Goal: Check status: Check status

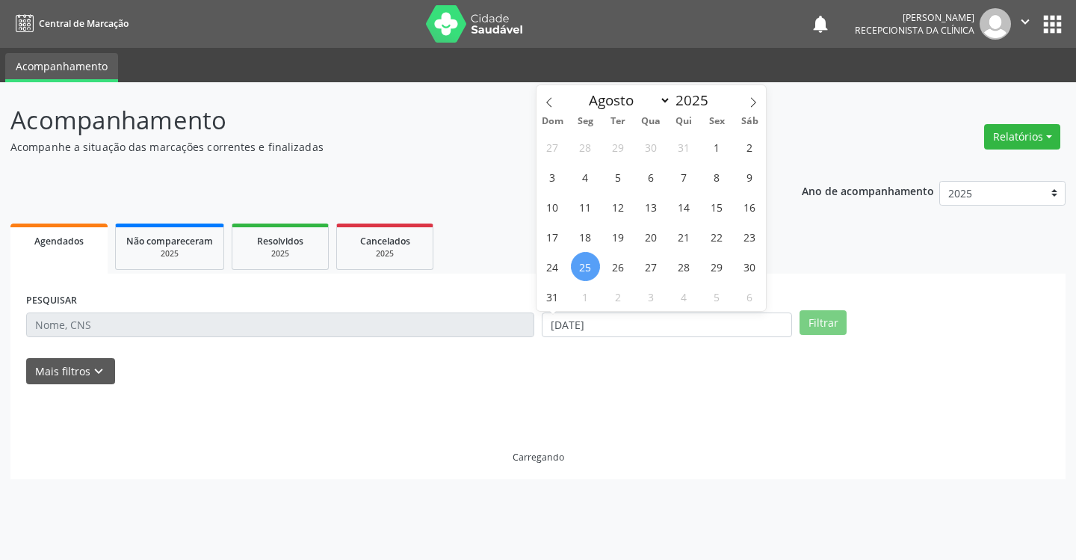
select select "7"
click at [721, 142] on span "1" at bounding box center [717, 146] width 29 height 29
type input "[DATE]"
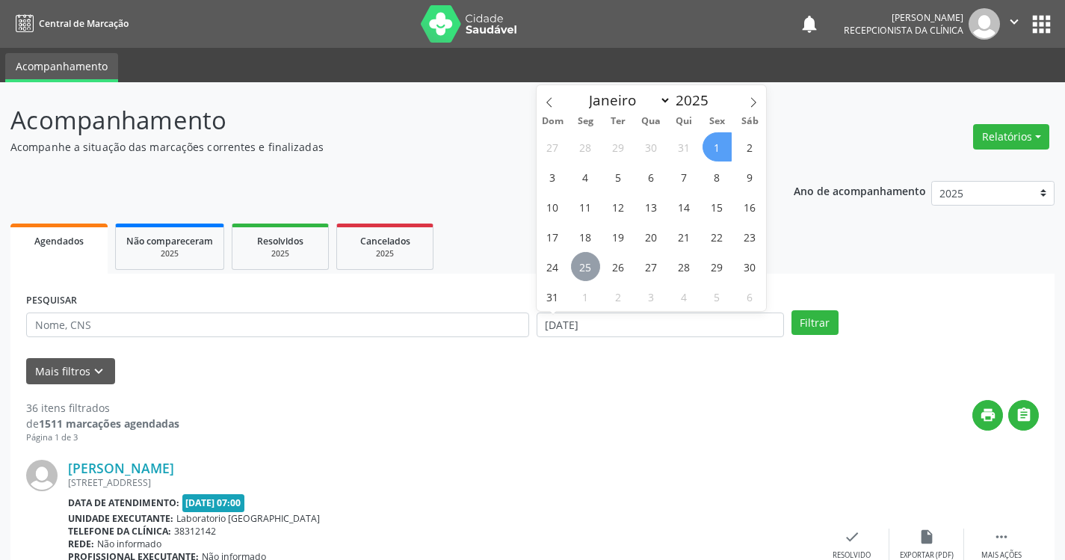
click at [585, 262] on span "25" at bounding box center [585, 266] width 29 height 29
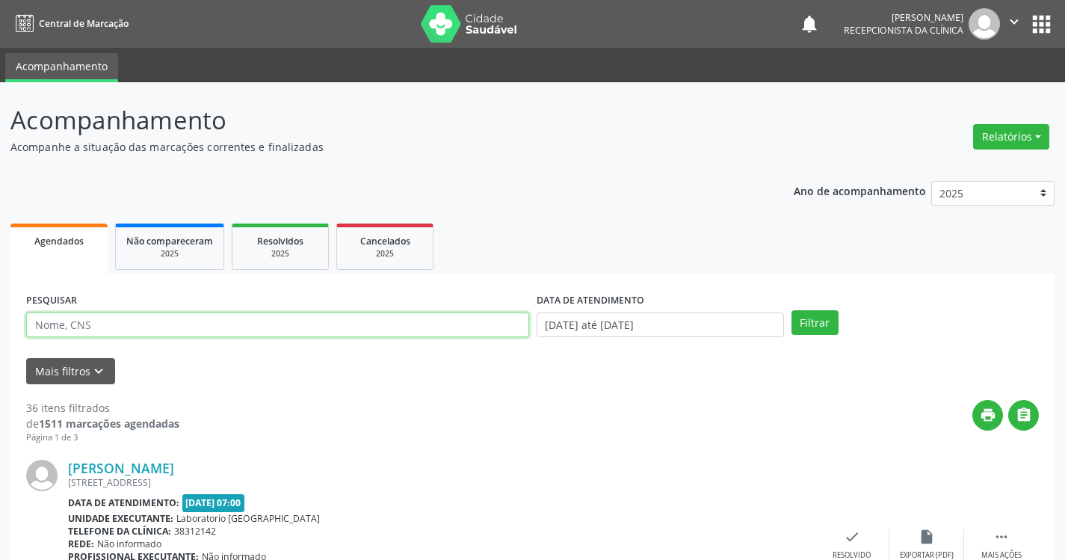
click at [437, 326] on input "text" at bounding box center [277, 324] width 503 height 25
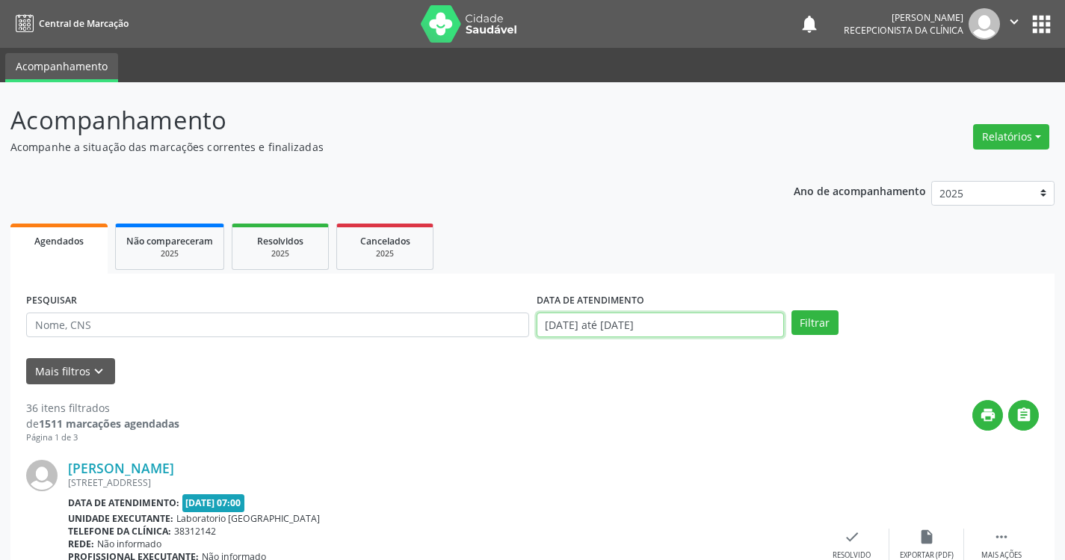
click at [739, 324] on input "[DATE] até [DATE]" at bounding box center [660, 324] width 247 height 25
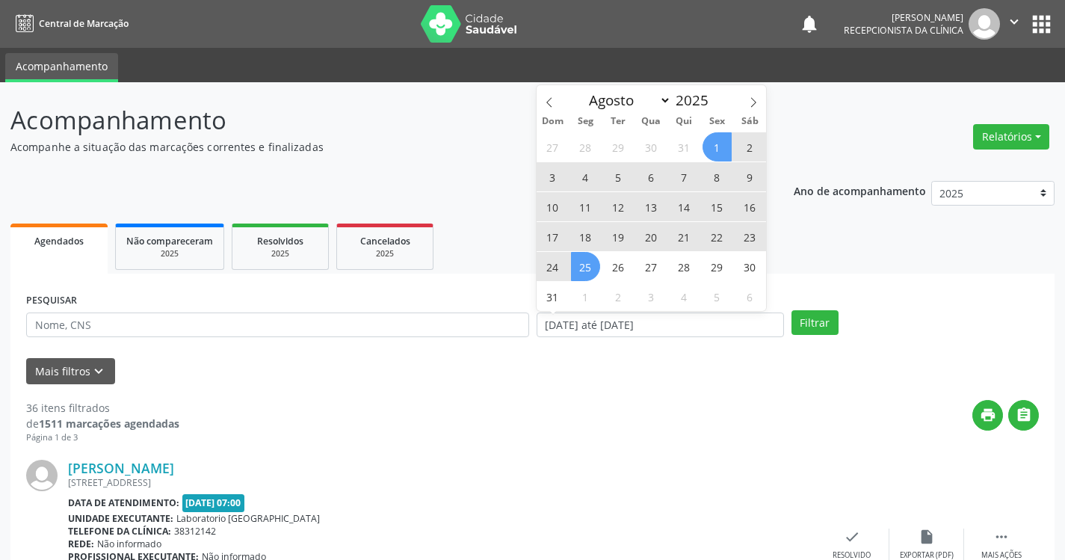
click at [718, 144] on span "1" at bounding box center [717, 146] width 29 height 29
type input "[DATE]"
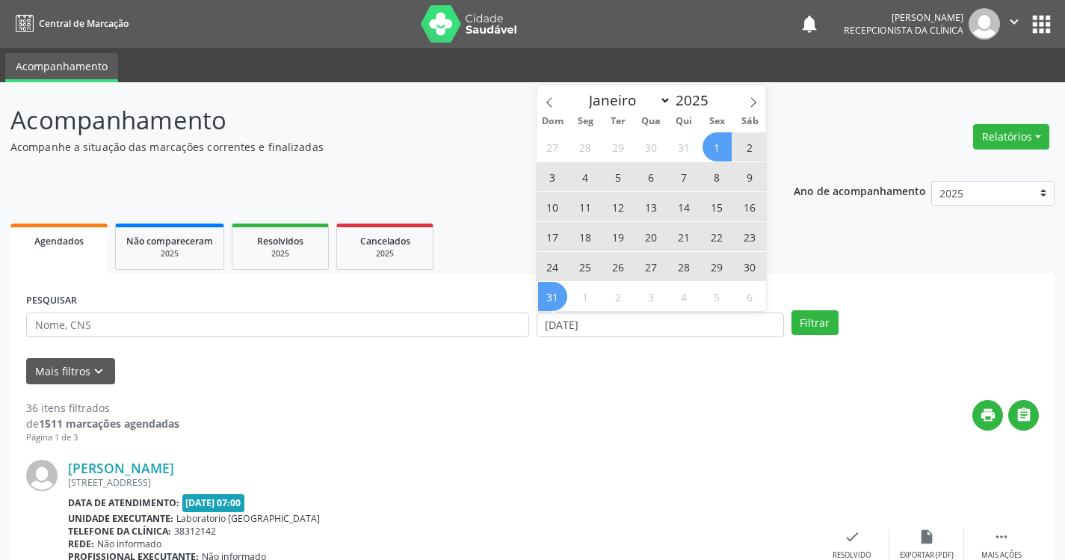
click at [557, 296] on span "31" at bounding box center [552, 296] width 29 height 29
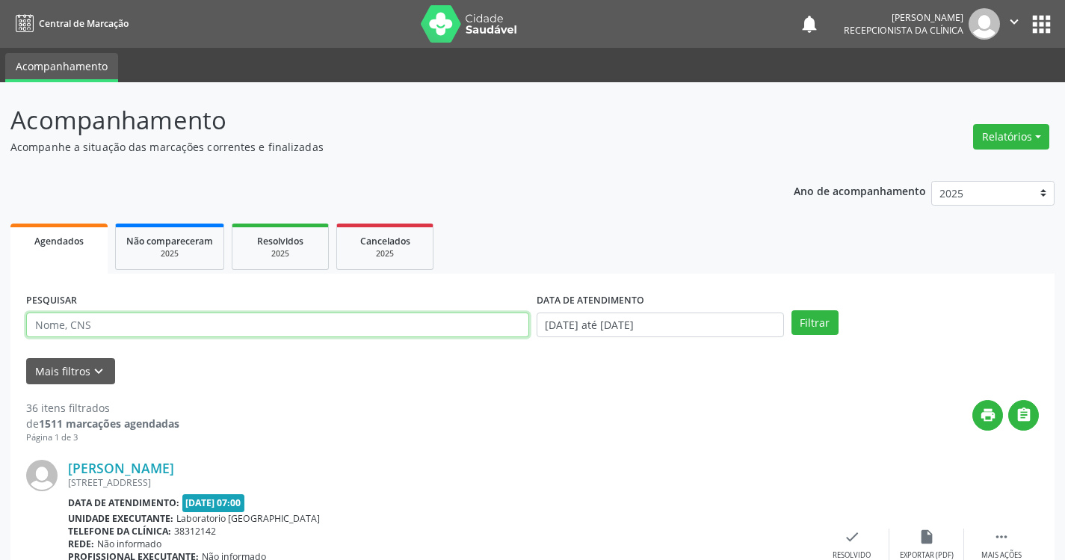
click at [341, 330] on input "text" at bounding box center [277, 324] width 503 height 25
type input "AUXILIADORA"
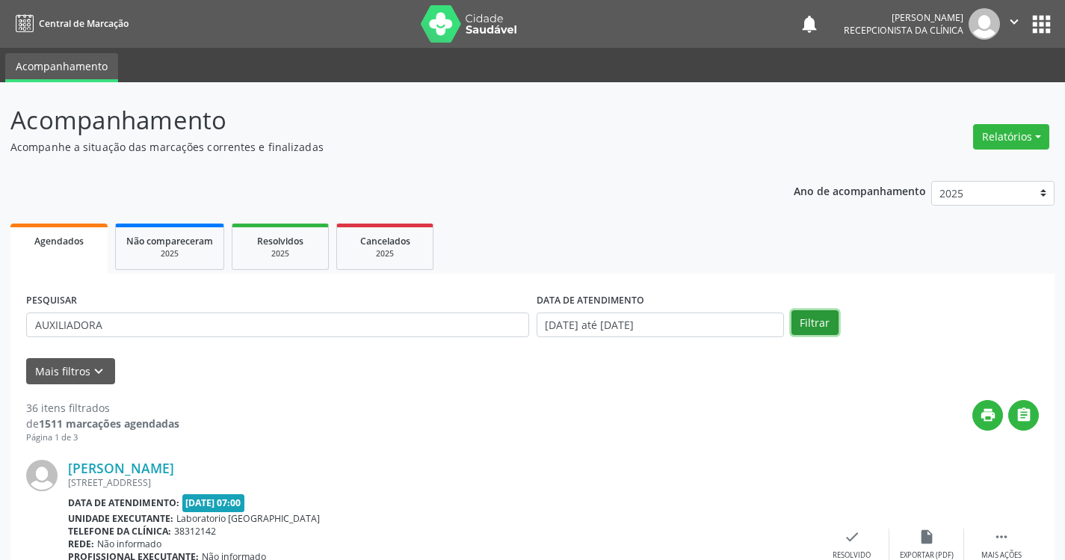
click at [813, 318] on button "Filtrar" at bounding box center [815, 322] width 47 height 25
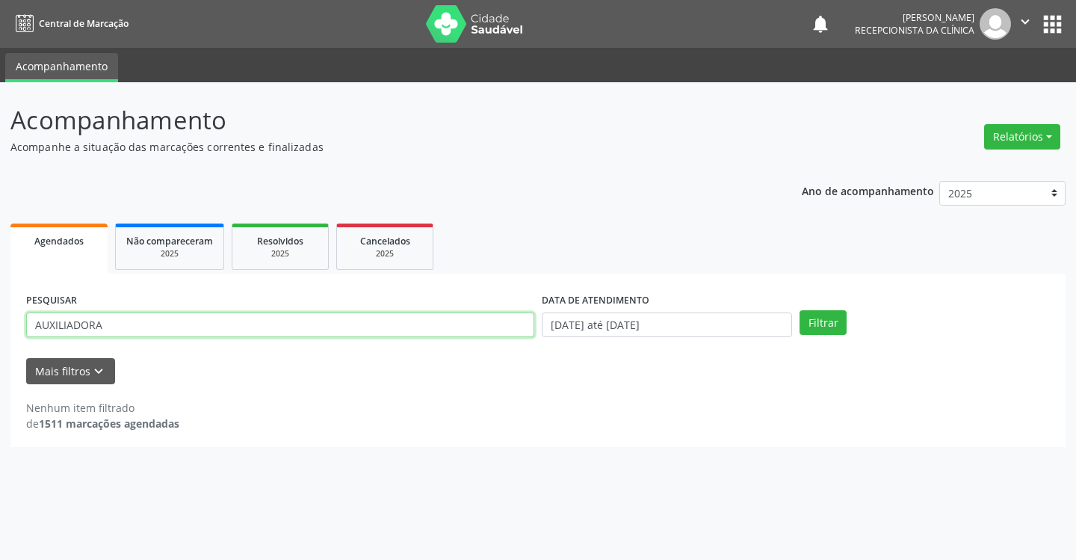
drag, startPoint x: 111, startPoint y: 323, endPoint x: 7, endPoint y: 286, distance: 110.9
click at [7, 286] on div "Acompanhamento Acompanhe a situação das marcações correntes e finalizadas Relat…" at bounding box center [538, 321] width 1076 height 478
type input "[PERSON_NAME]"
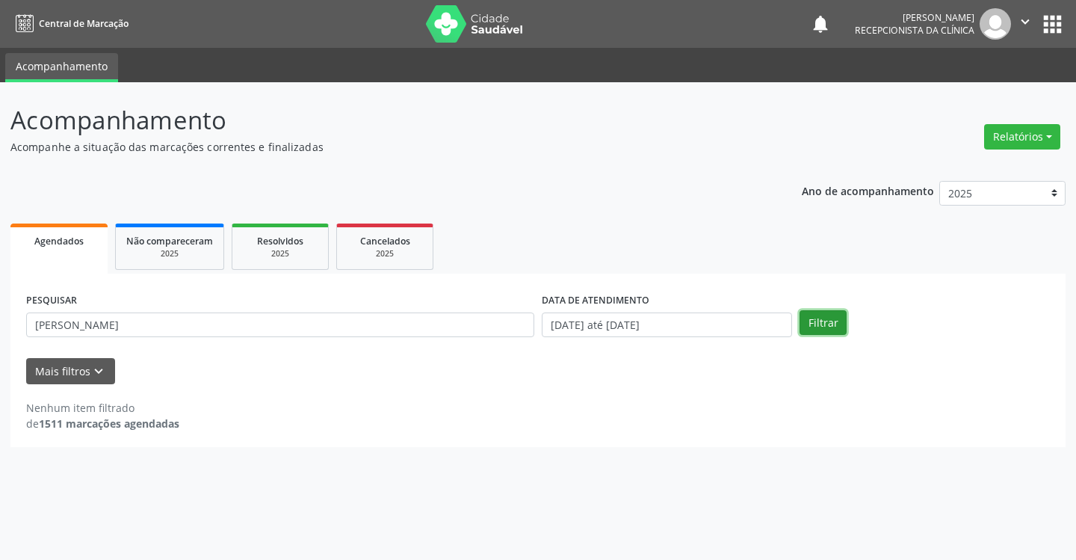
click at [833, 322] on button "Filtrar" at bounding box center [823, 322] width 47 height 25
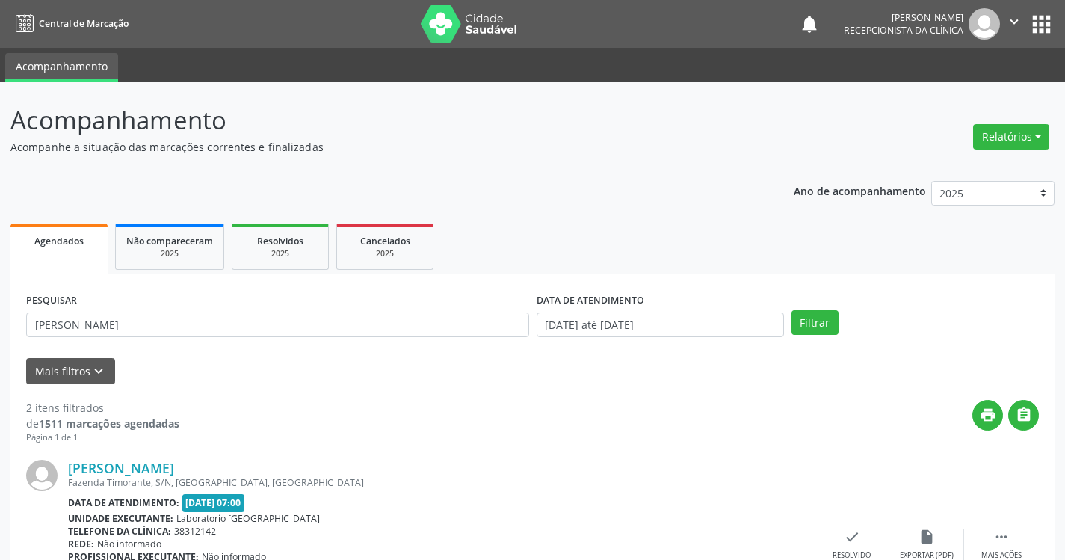
scroll to position [224, 0]
